Goal: Task Accomplishment & Management: Manage account settings

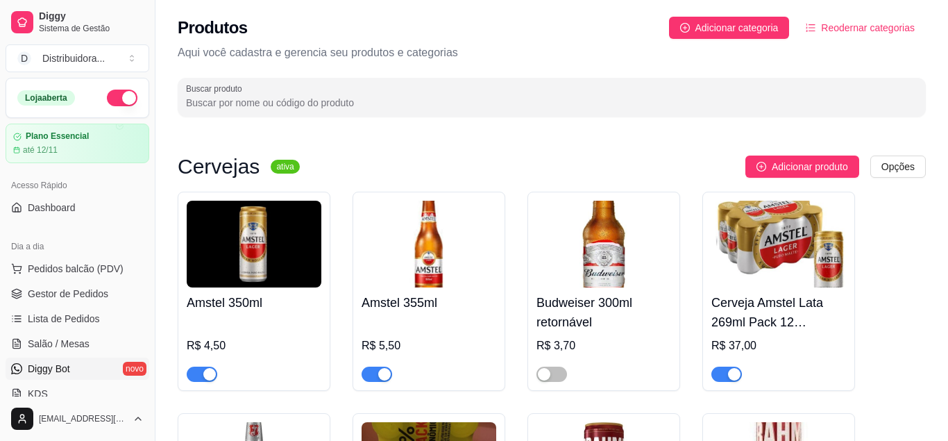
click at [89, 375] on link "Diggy Bot novo" at bounding box center [78, 368] width 144 height 22
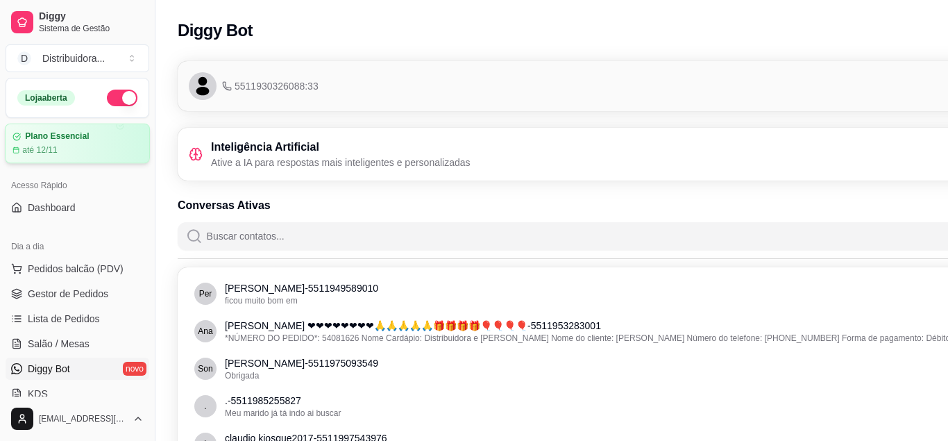
click at [79, 151] on div "até 12/11" at bounding box center [77, 149] width 130 height 11
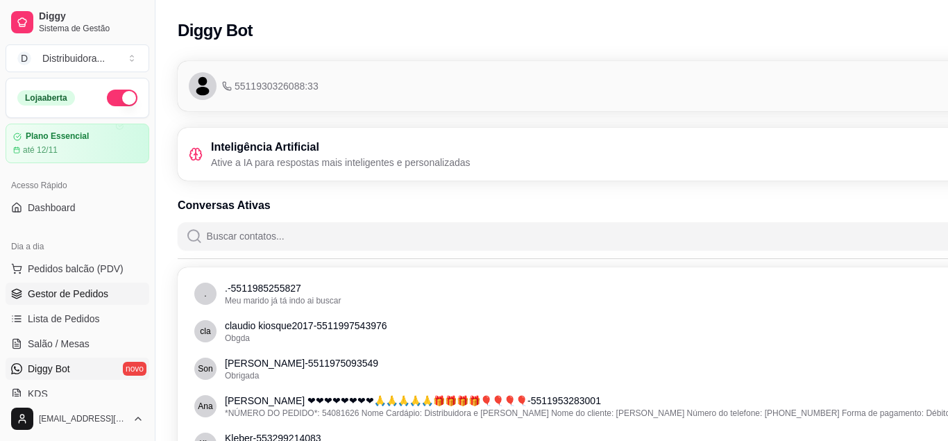
click at [124, 294] on link "Gestor de Pedidos" at bounding box center [78, 293] width 144 height 22
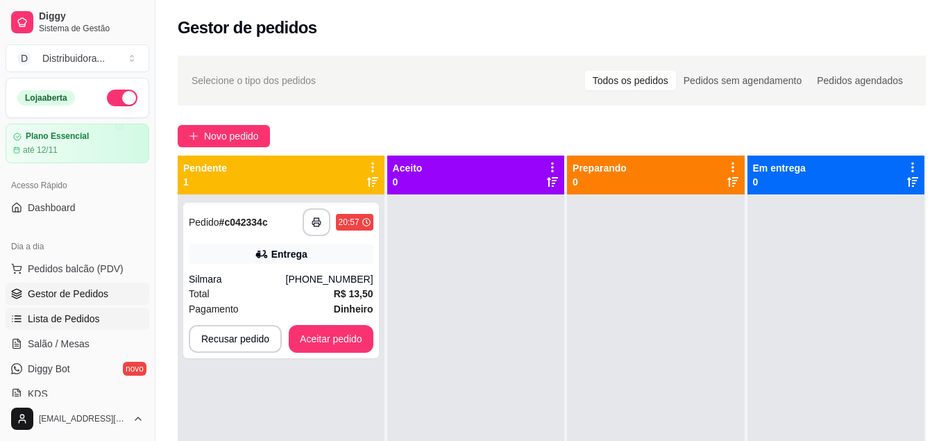
click at [117, 318] on link "Lista de Pedidos" at bounding box center [78, 318] width 144 height 22
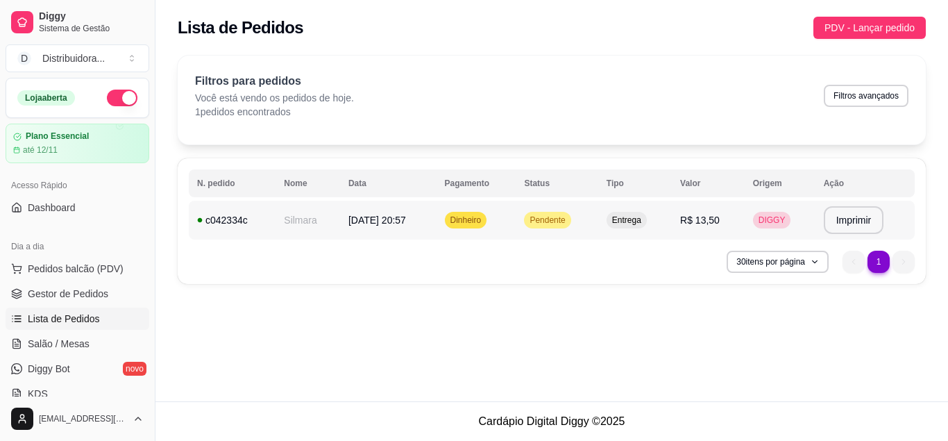
click at [400, 219] on span "[DATE] 20:57" at bounding box center [377, 219] width 58 height 11
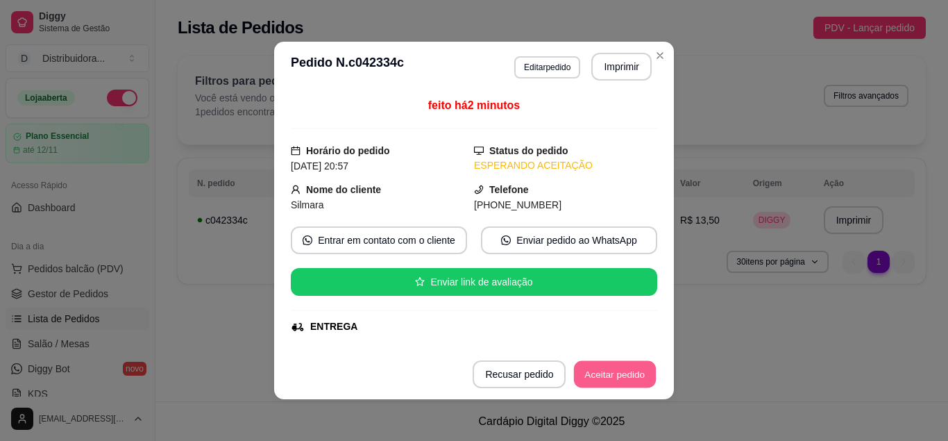
click at [602, 378] on button "Aceitar pedido" at bounding box center [615, 374] width 82 height 27
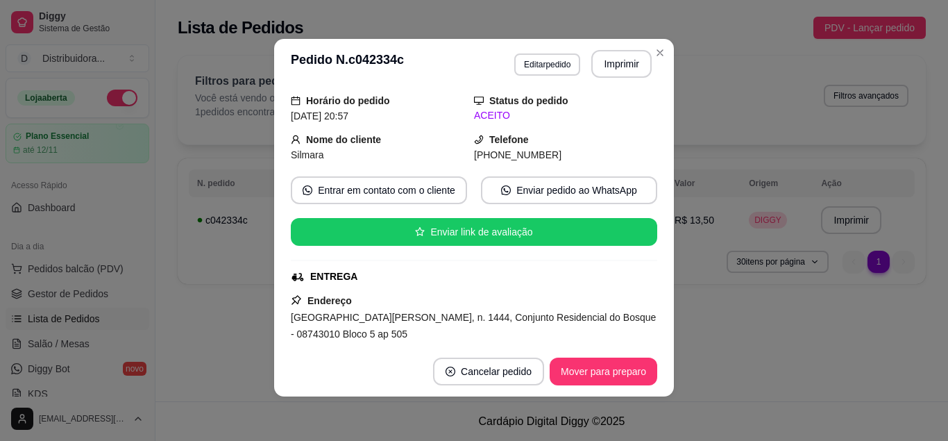
scroll to position [309, 0]
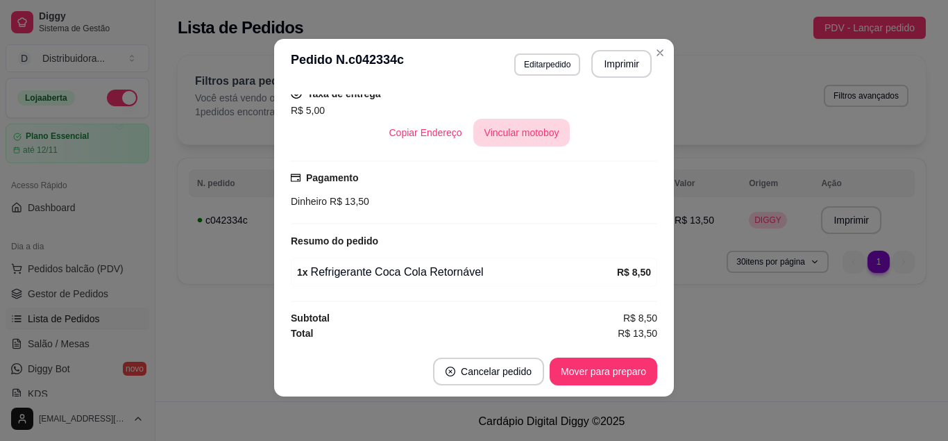
click at [522, 139] on button "Vincular motoboy" at bounding box center [521, 133] width 97 height 28
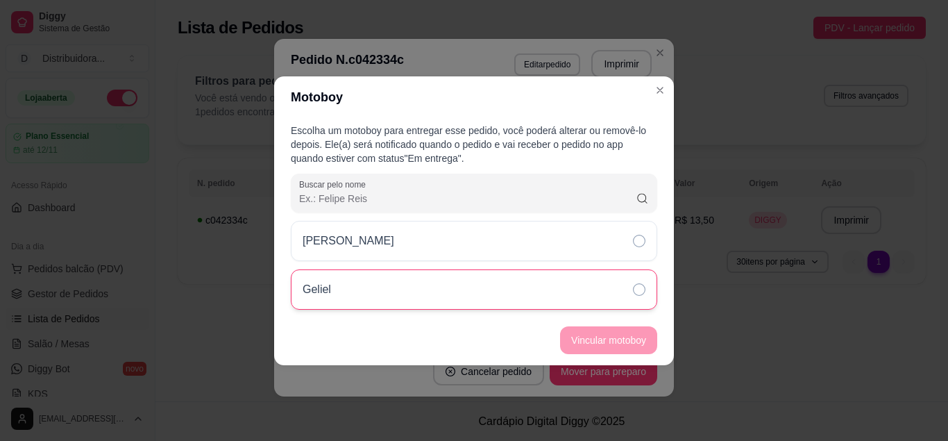
click at [639, 292] on icon at bounding box center [639, 289] width 12 height 12
click at [615, 339] on button "Vincular motoboy" at bounding box center [608, 340] width 97 height 28
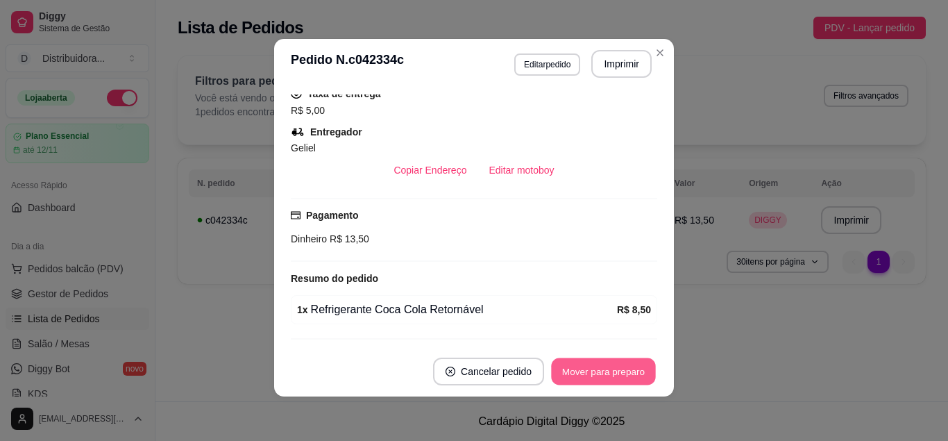
click at [615, 373] on button "Mover para preparo" at bounding box center [603, 371] width 104 height 27
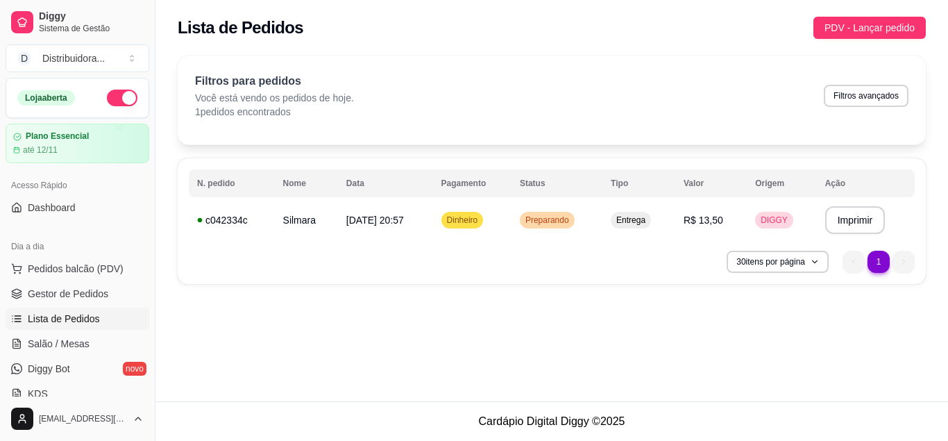
click at [667, 242] on div "**********" at bounding box center [552, 221] width 748 height 126
click at [673, 230] on td "Entrega" at bounding box center [638, 220] width 73 height 39
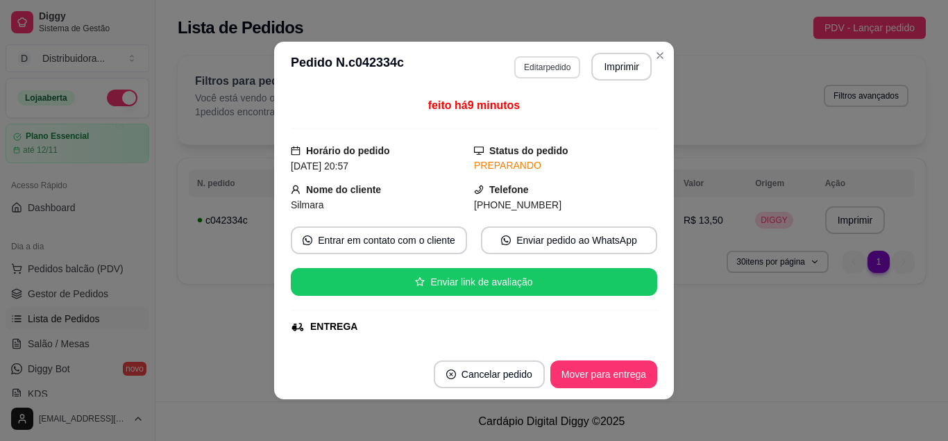
click at [609, 71] on button "Imprimir" at bounding box center [621, 67] width 60 height 28
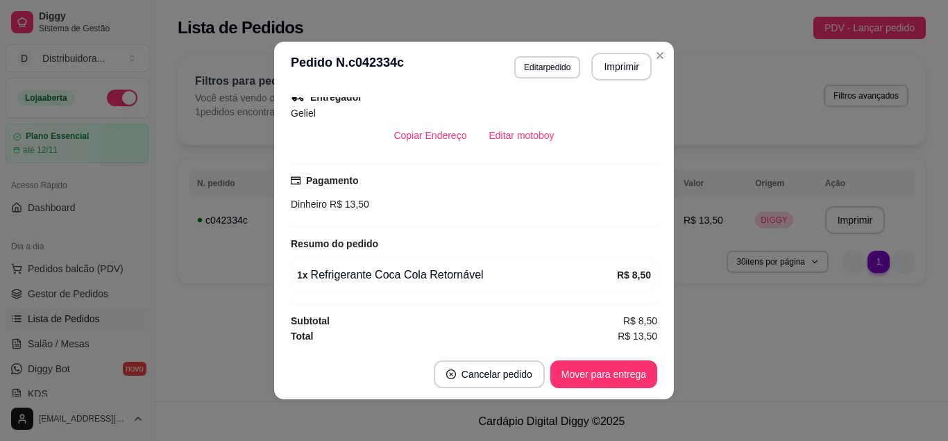
scroll to position [3, 0]
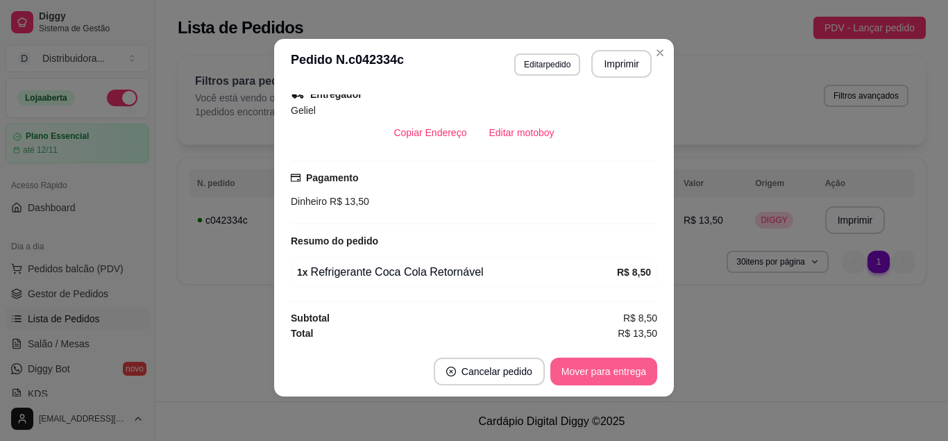
click at [609, 375] on button "Mover para entrega" at bounding box center [603, 371] width 107 height 28
